Goal: Task Accomplishment & Management: Manage account settings

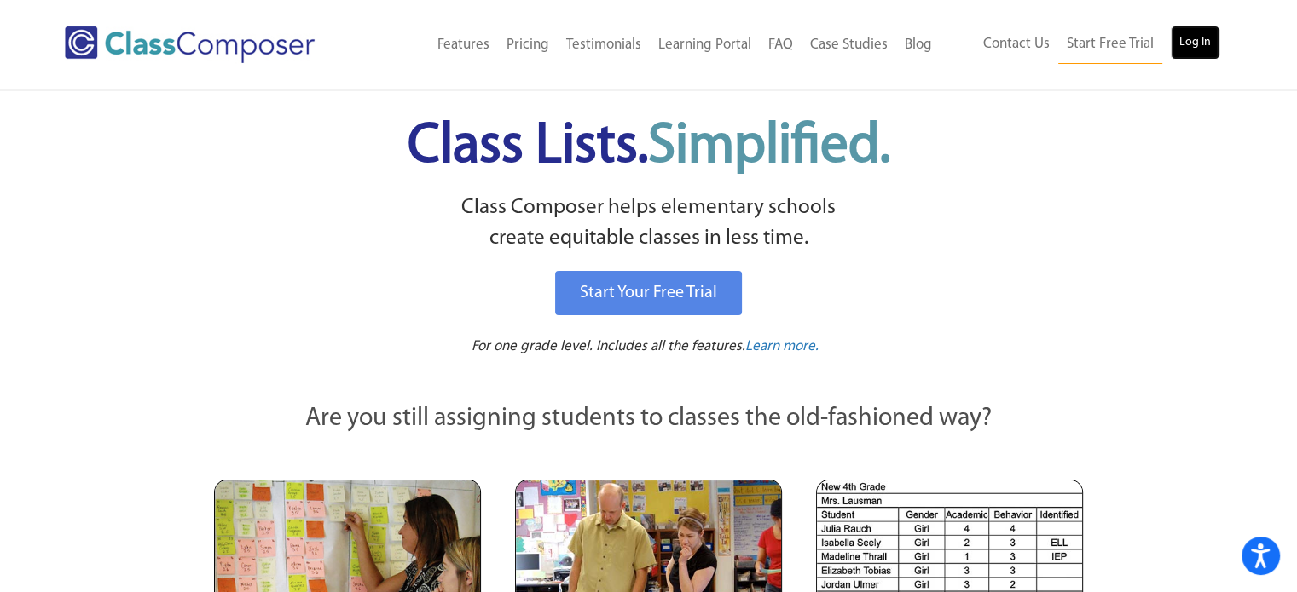
click at [1190, 36] on link "Log In" at bounding box center [1194, 43] width 49 height 34
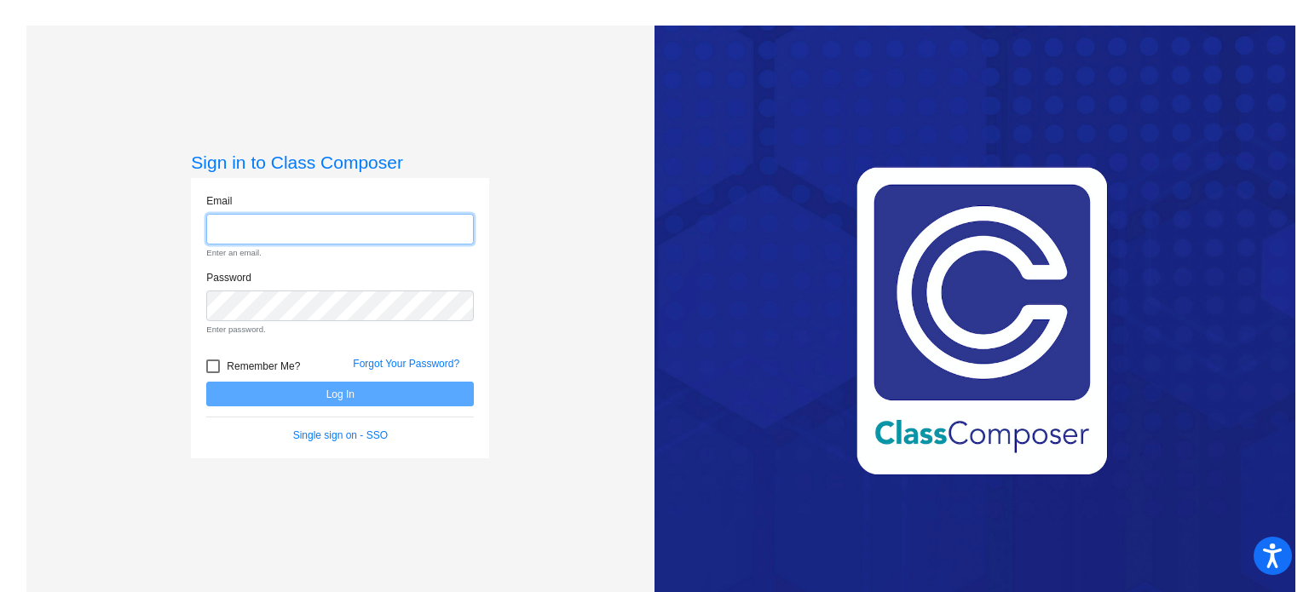
click at [283, 228] on input "email" at bounding box center [340, 230] width 268 height 32
type input "kbflores@sintonisd.net"
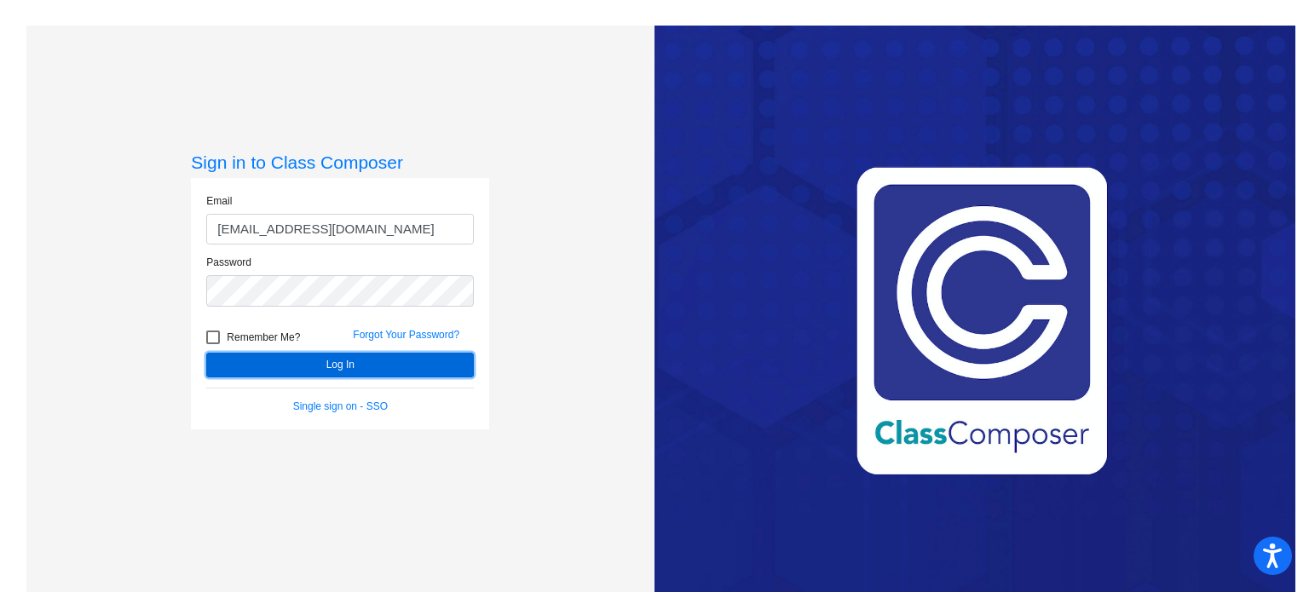
click at [316, 362] on button "Log In" at bounding box center [340, 365] width 268 height 25
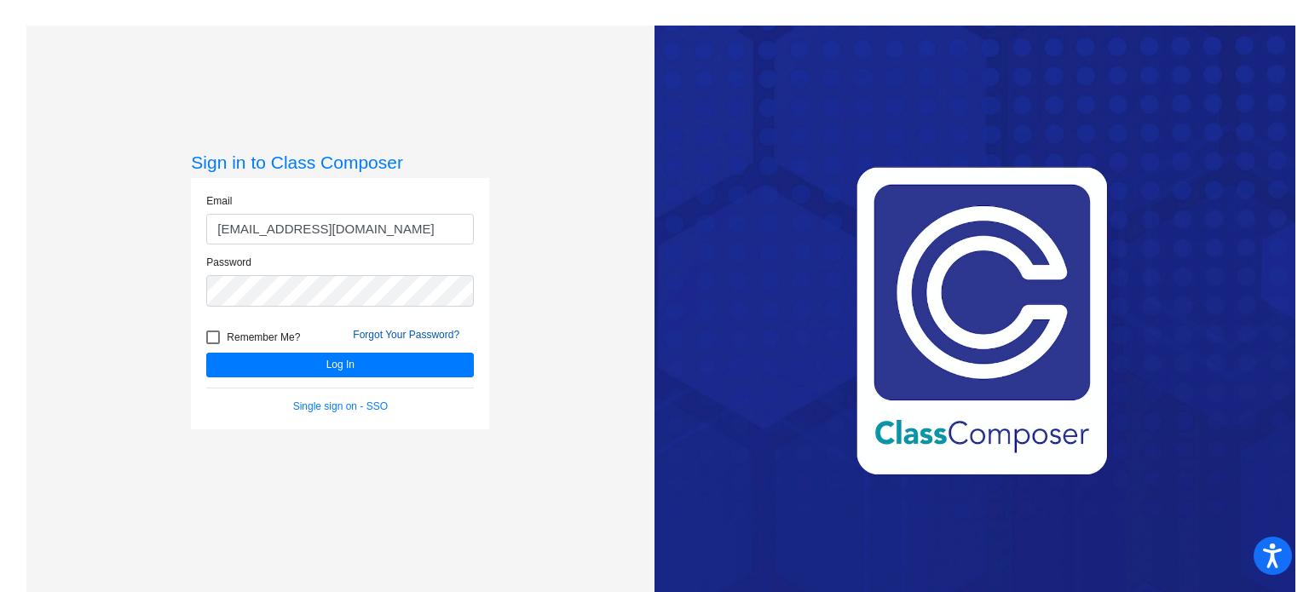
click at [378, 329] on link "Forgot Your Password?" at bounding box center [406, 335] width 107 height 12
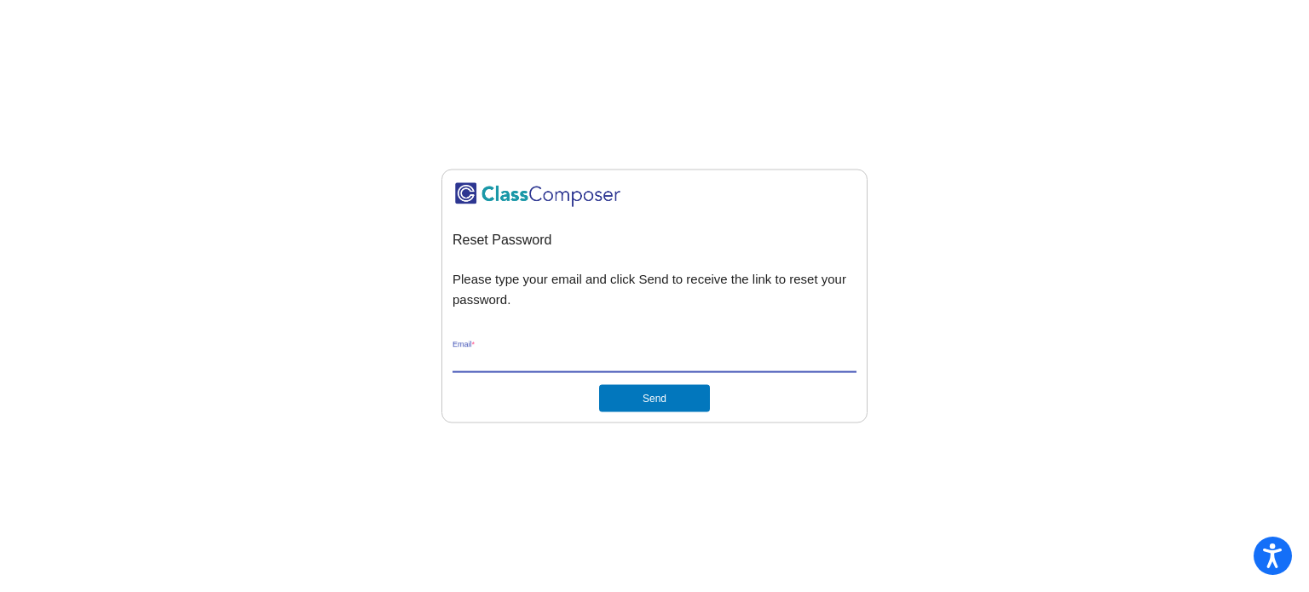
click at [524, 353] on input "Email *" at bounding box center [655, 360] width 404 height 15
type input "[EMAIL_ADDRESS][DOMAIN_NAME]"
click at [630, 401] on button "Send" at bounding box center [654, 398] width 111 height 27
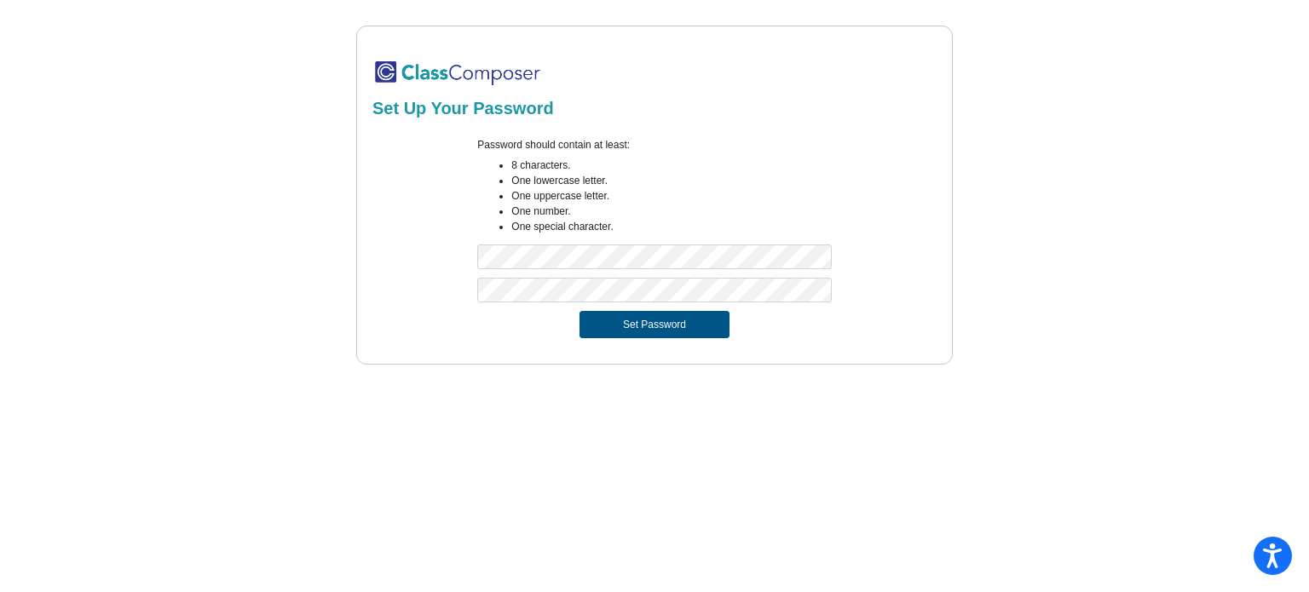
click at [638, 314] on button "Set Password" at bounding box center [655, 324] width 150 height 27
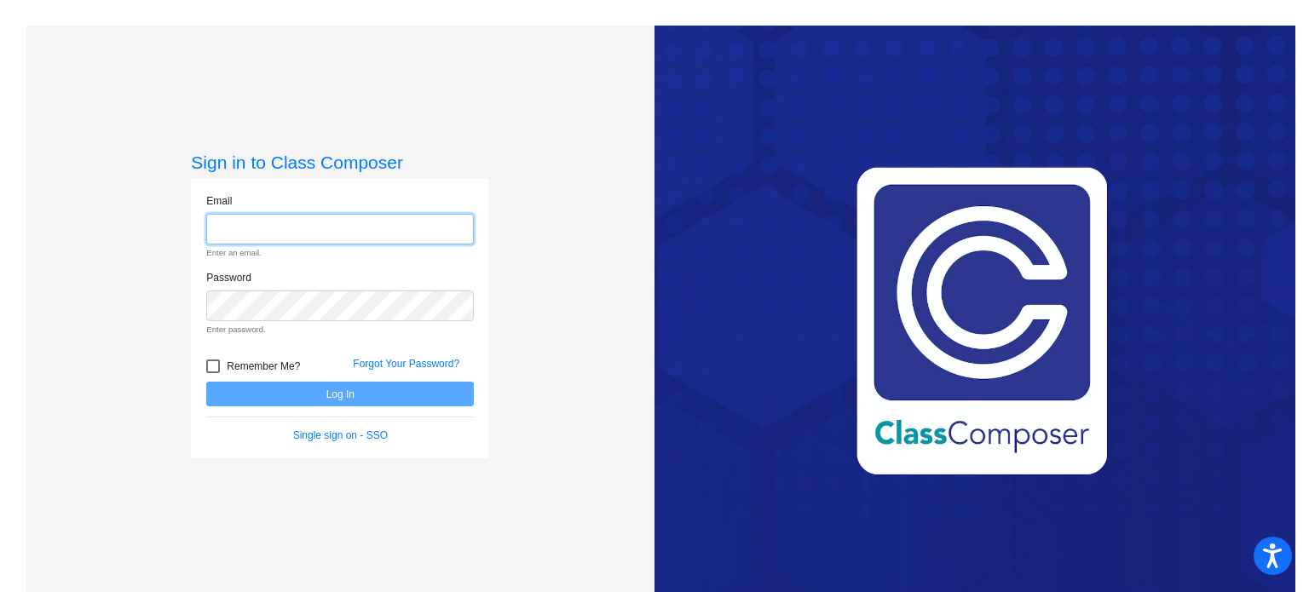
type input "kbflores@sintonisd.net"
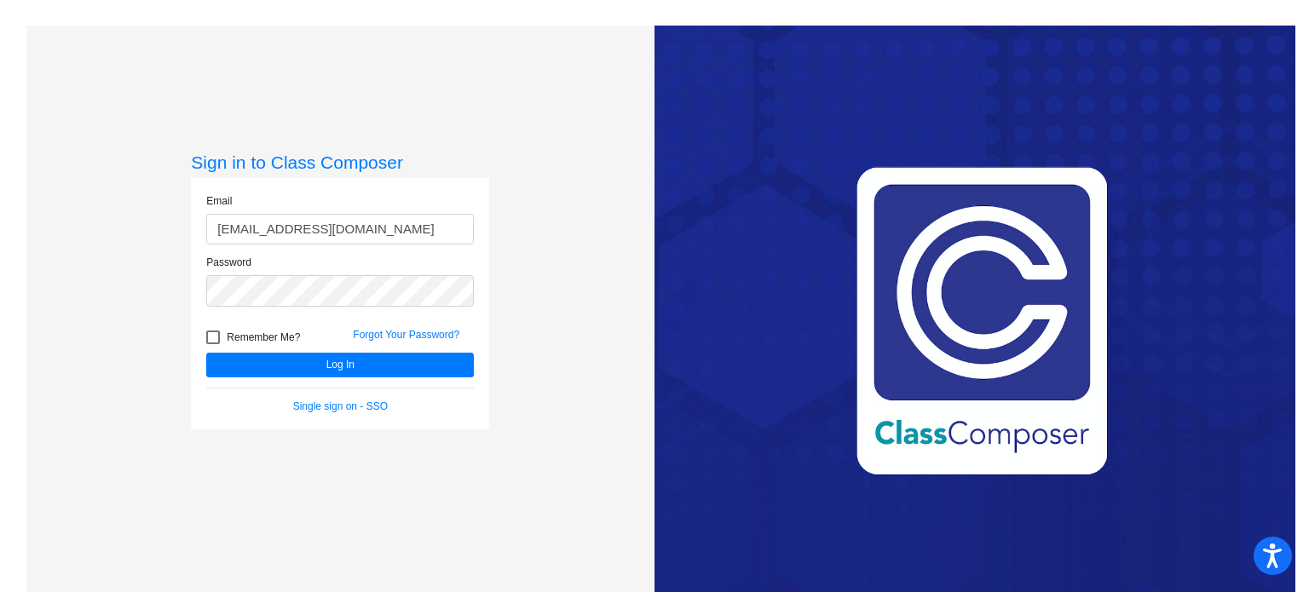
click at [214, 332] on div at bounding box center [213, 338] width 14 height 14
click at [213, 344] on input "Remember Me?" at bounding box center [212, 344] width 1 height 1
checkbox input "true"
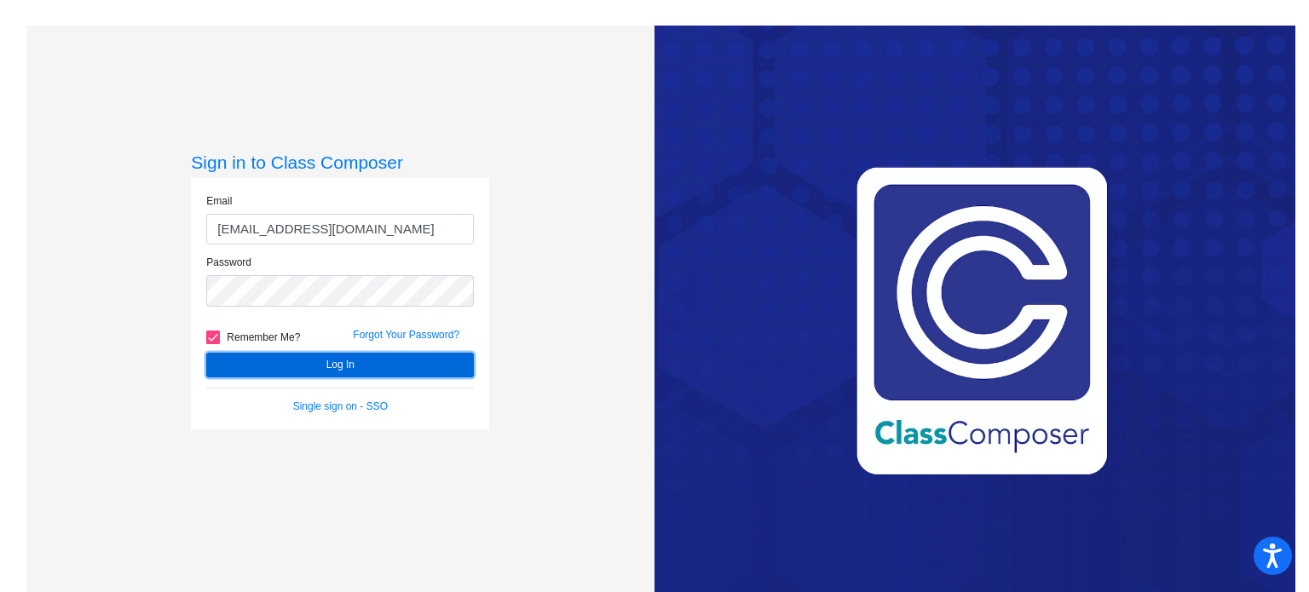
click at [243, 356] on button "Log In" at bounding box center [340, 365] width 268 height 25
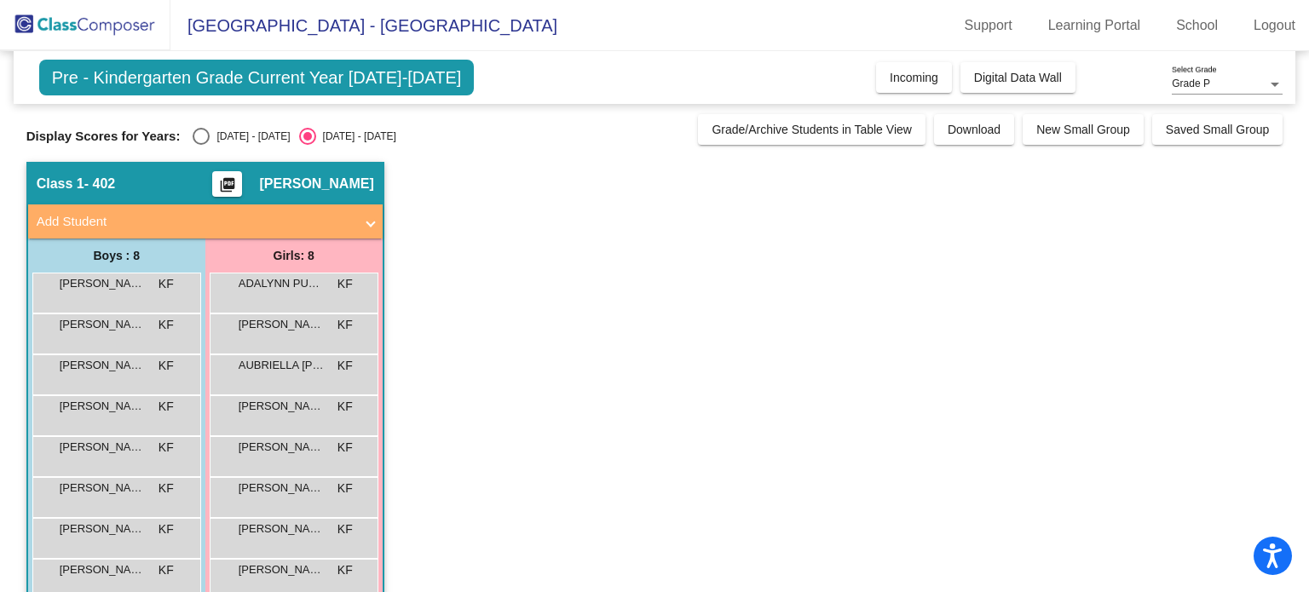
scroll to position [34, 0]
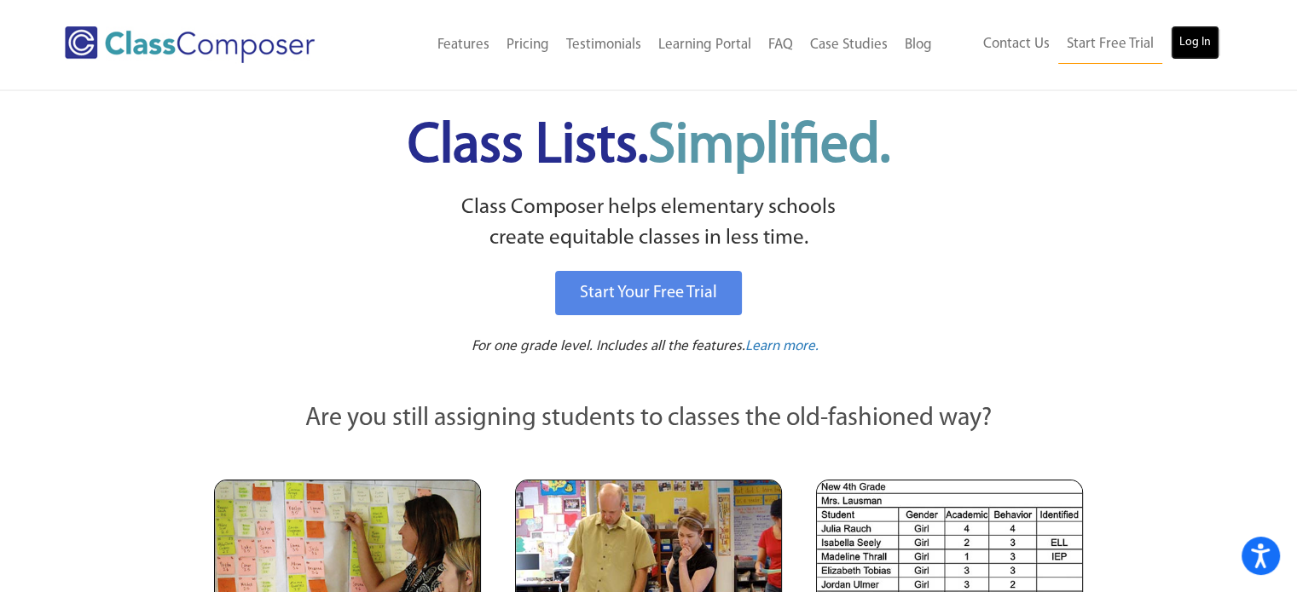
click at [1193, 43] on link "Log In" at bounding box center [1194, 43] width 49 height 34
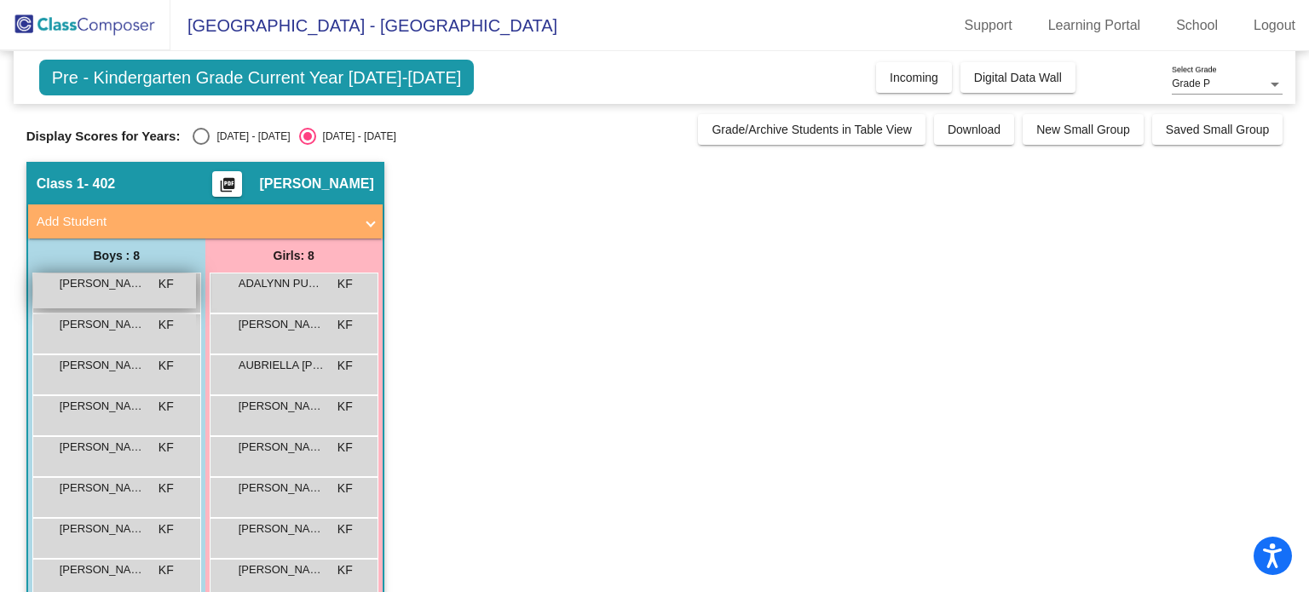
click at [113, 292] on div "[PERSON_NAME] lock do_not_disturb_alt" at bounding box center [114, 291] width 163 height 35
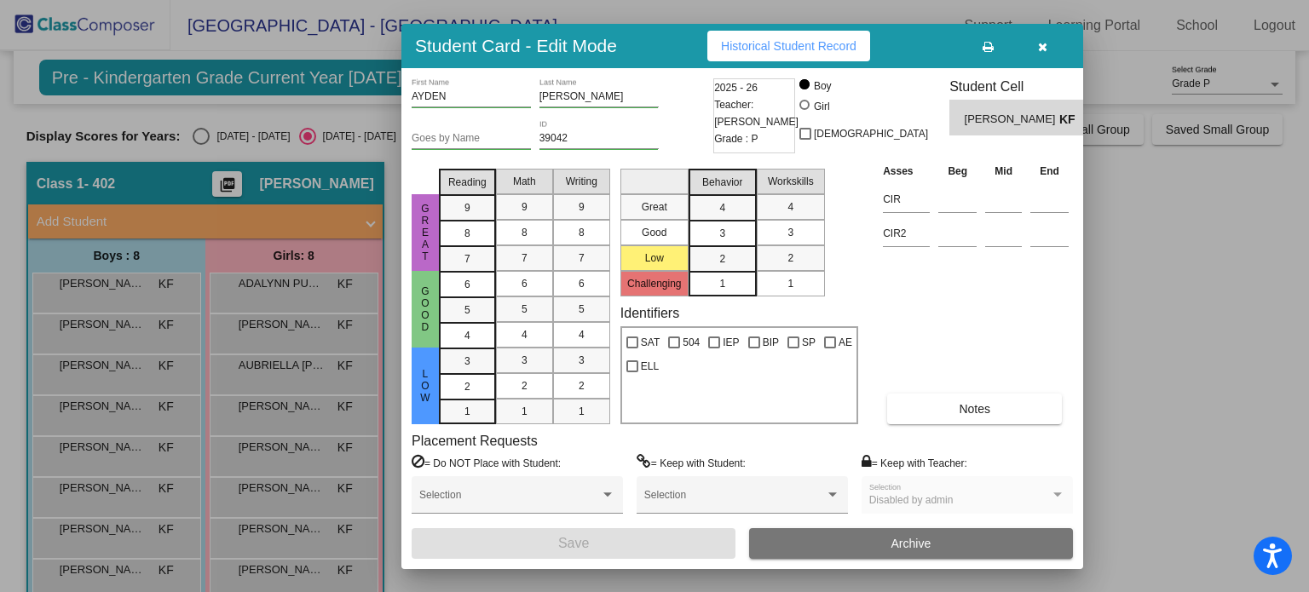
click at [128, 367] on div at bounding box center [654, 296] width 1309 height 592
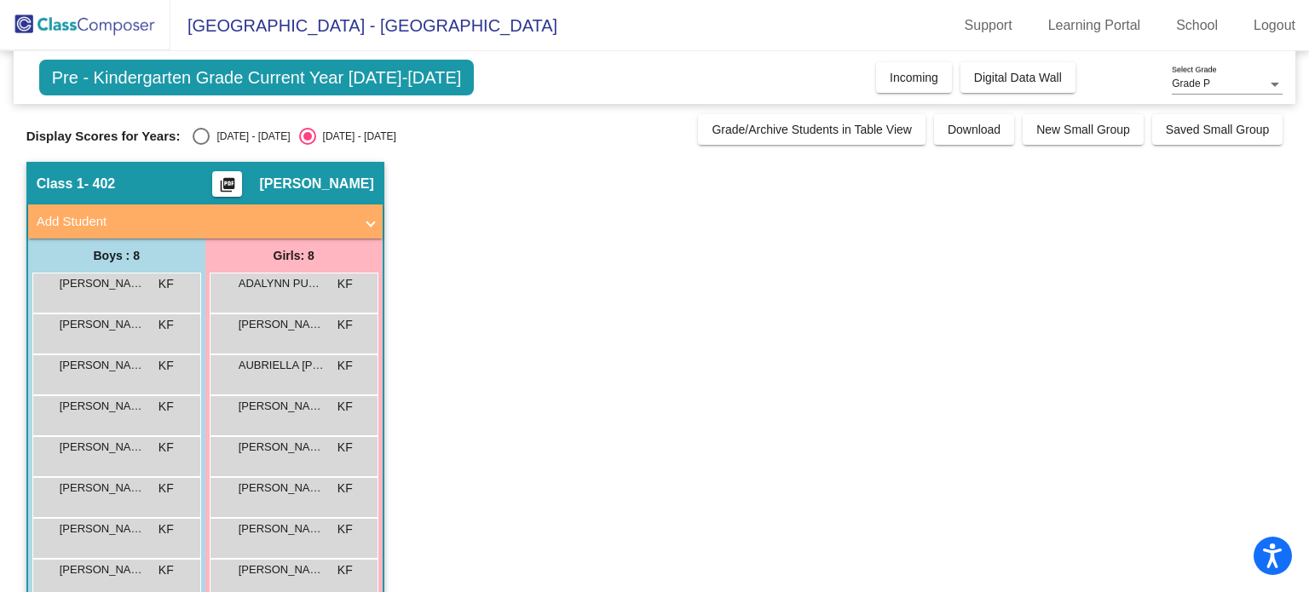
click at [128, 367] on span "[PERSON_NAME]" at bounding box center [102, 365] width 85 height 17
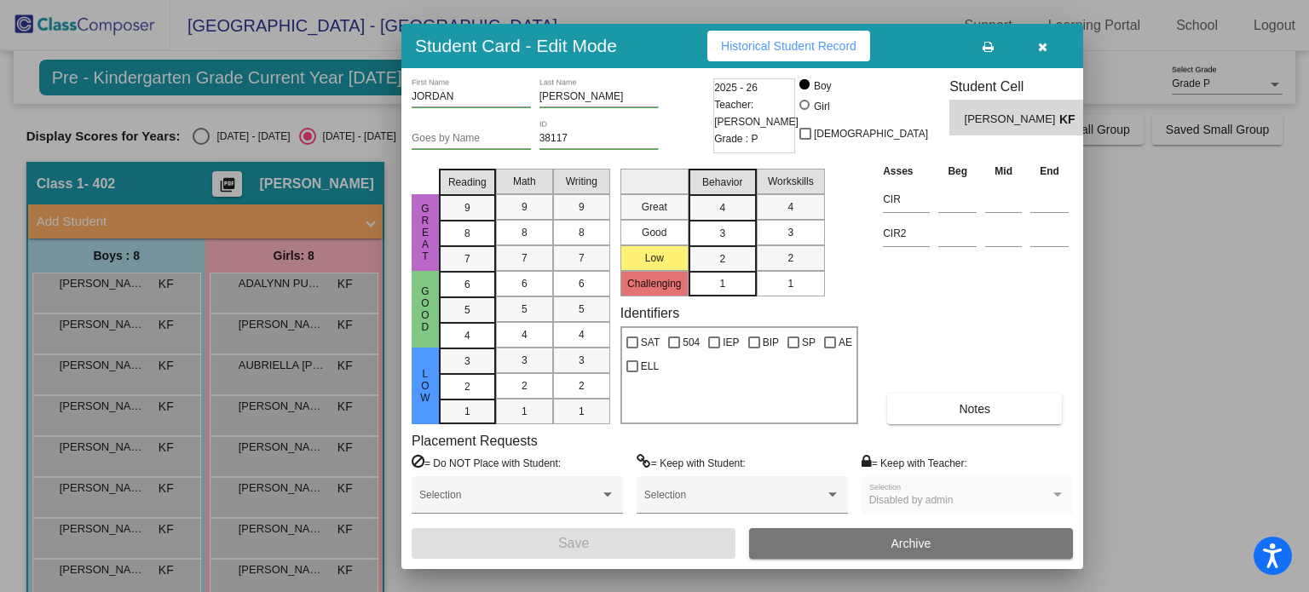
click at [92, 531] on div at bounding box center [654, 296] width 1309 height 592
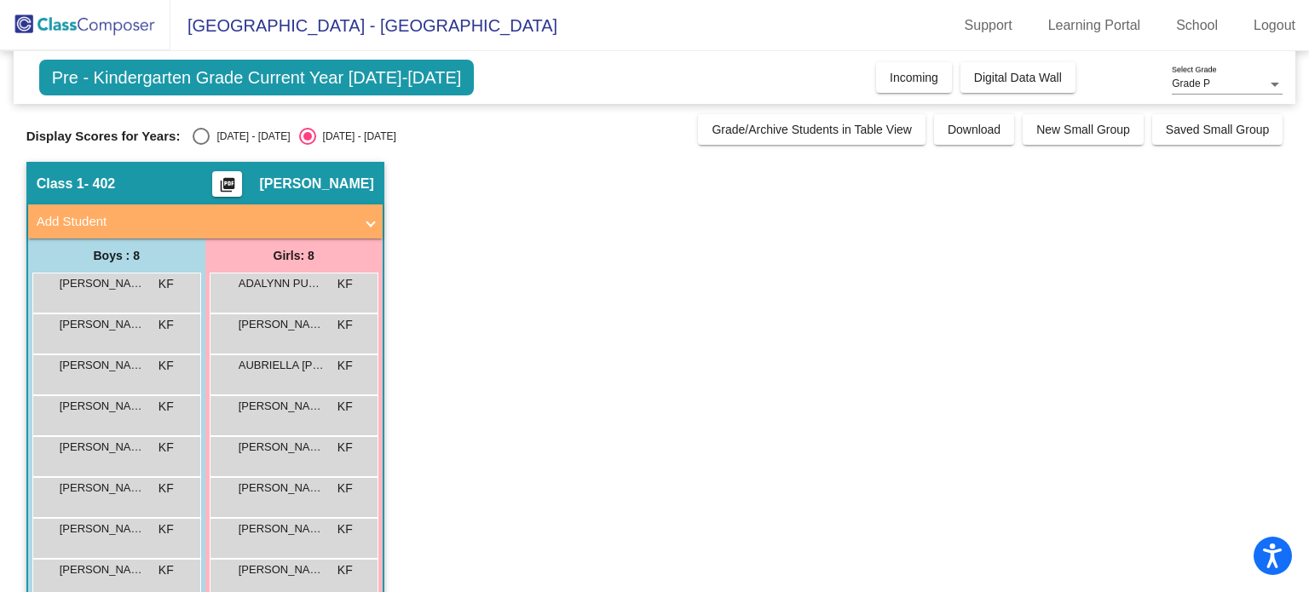
click at [92, 531] on span "[PERSON_NAME]" at bounding box center [102, 529] width 85 height 17
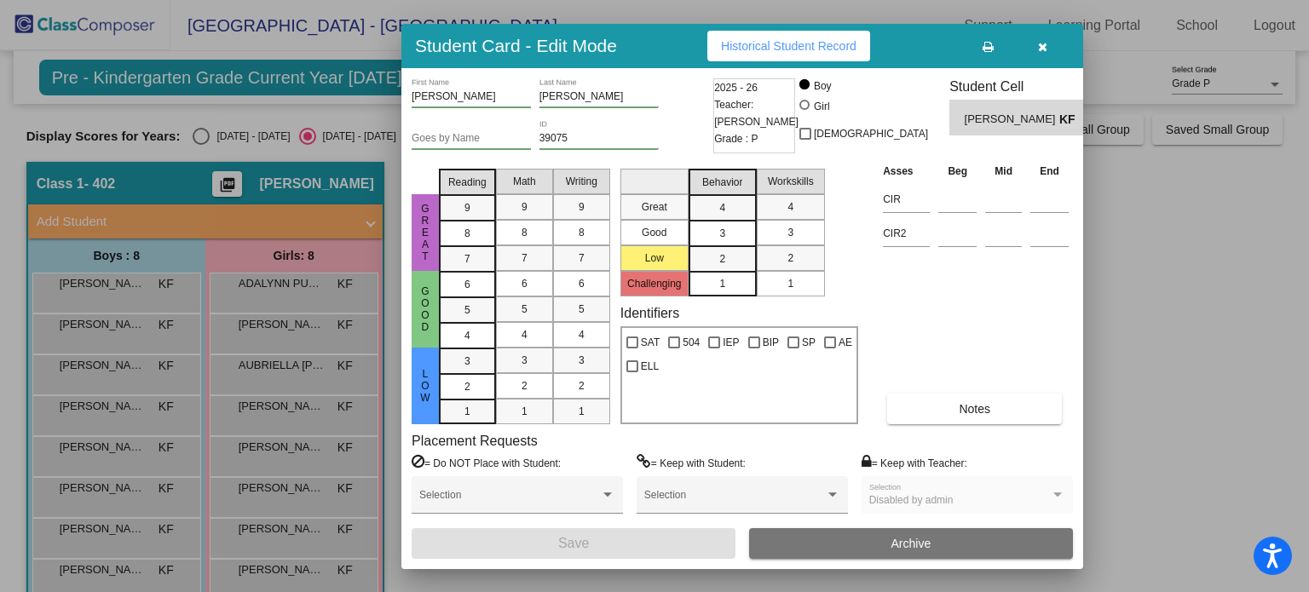
click at [126, 569] on div at bounding box center [654, 296] width 1309 height 592
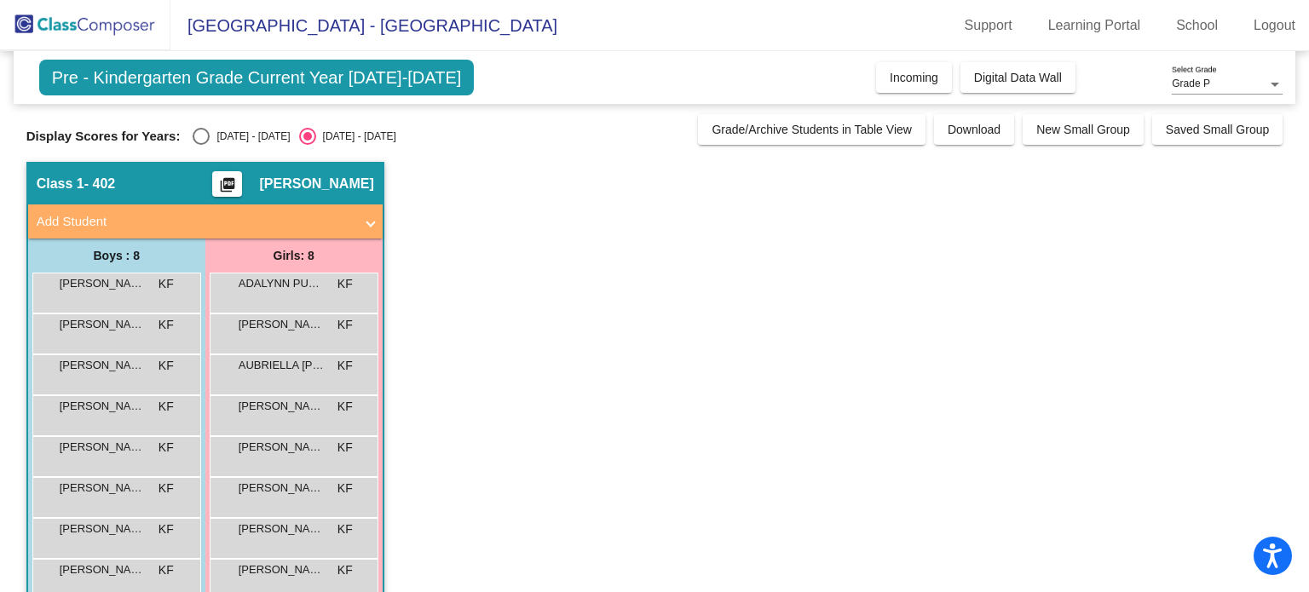
click at [126, 569] on span "[PERSON_NAME]" at bounding box center [102, 570] width 85 height 17
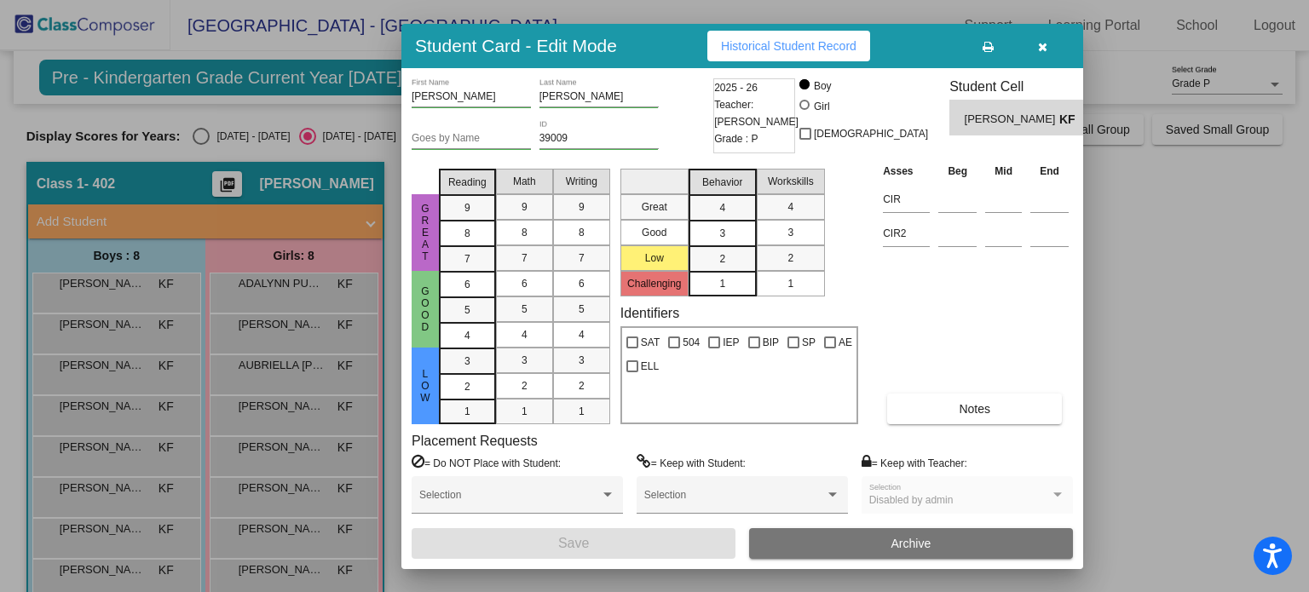
click at [292, 272] on div at bounding box center [654, 296] width 1309 height 592
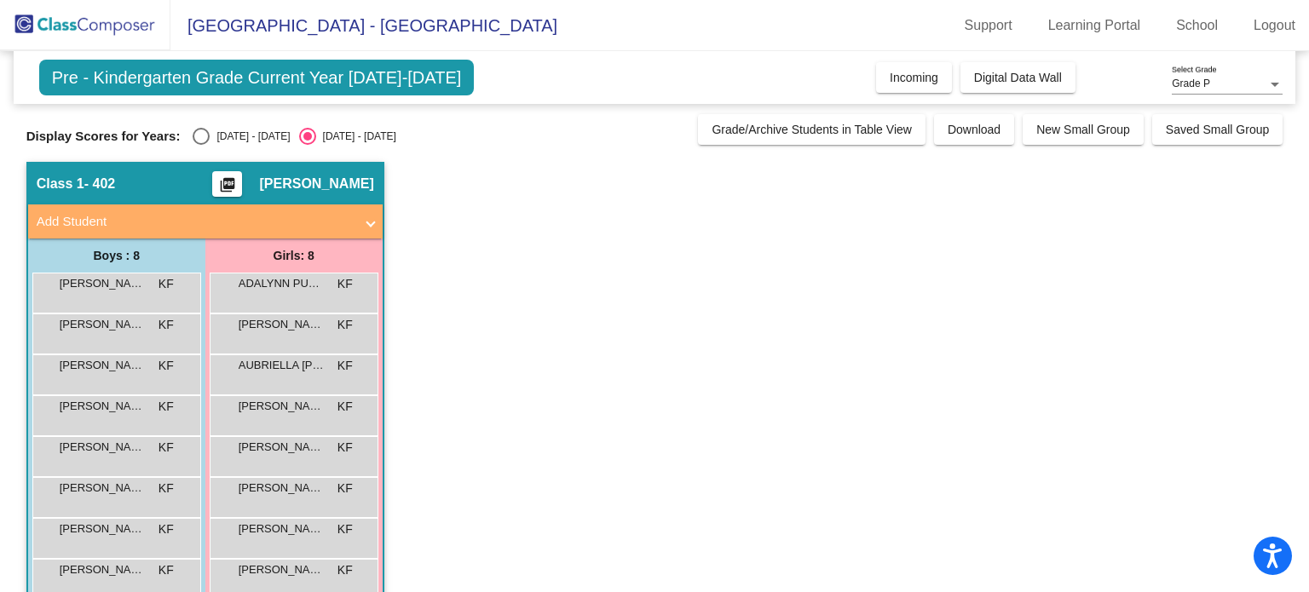
click at [292, 273] on div "ADALYNN [PERSON_NAME] lock do_not_disturb_alt" at bounding box center [294, 293] width 169 height 41
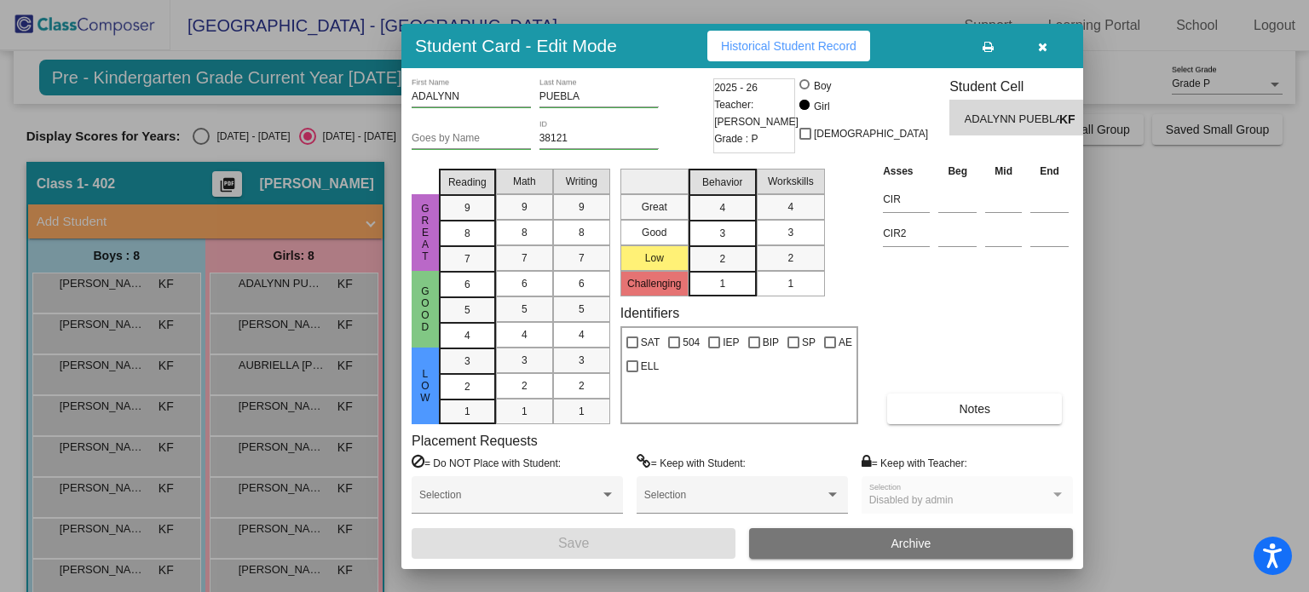
click at [388, 488] on div at bounding box center [654, 296] width 1309 height 592
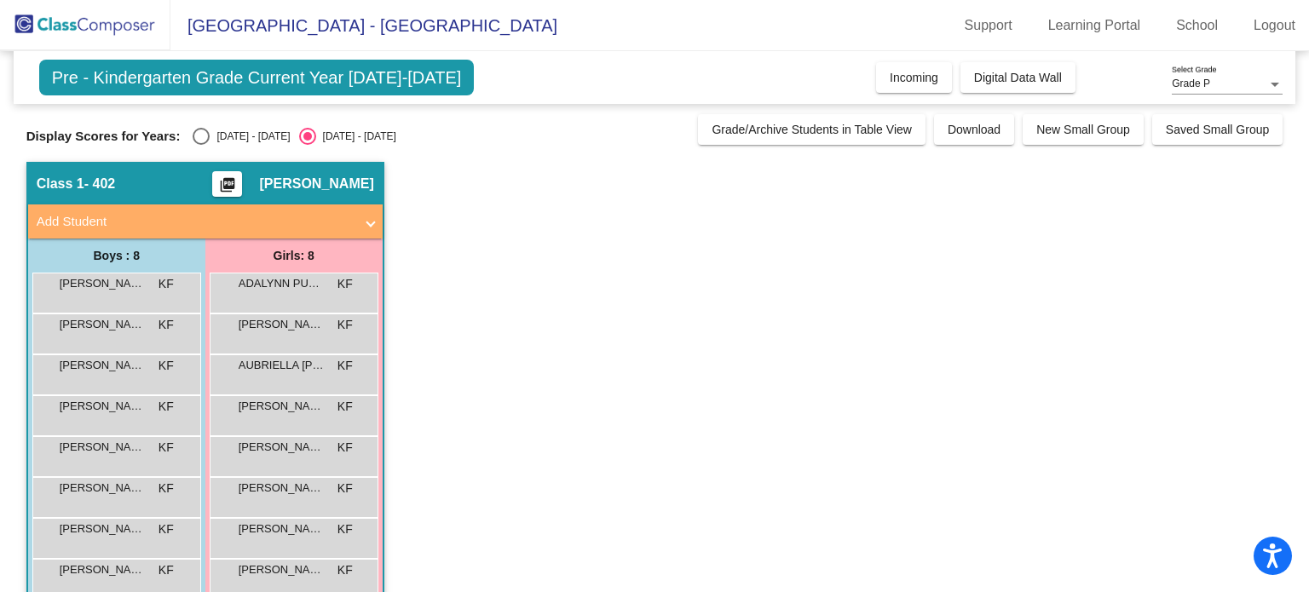
scroll to position [34, 0]
